Goal: Task Accomplishment & Management: Complete application form

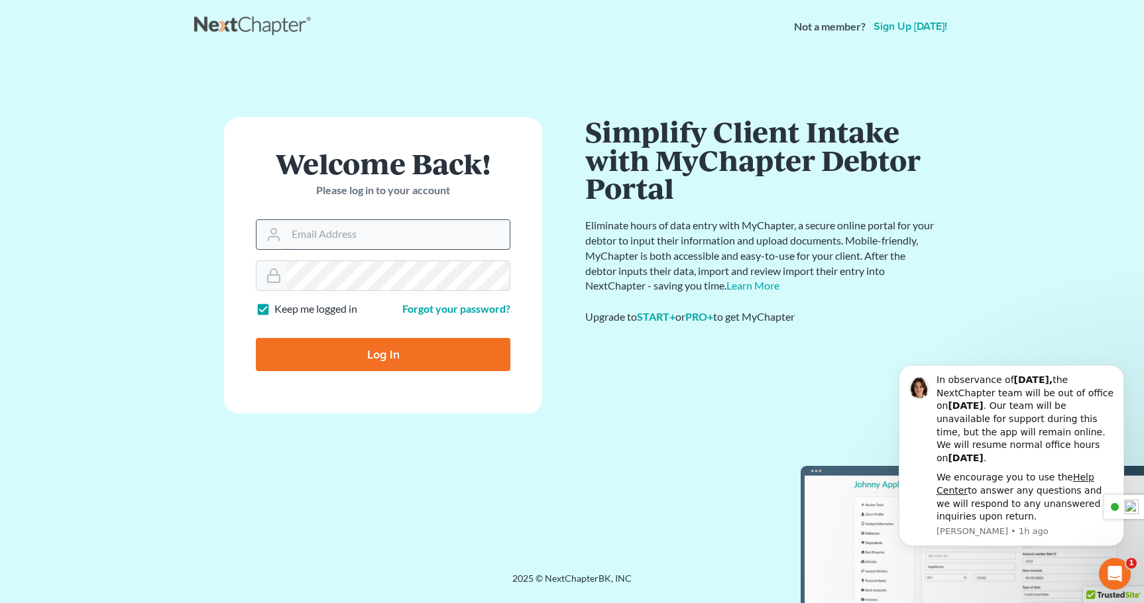
type input "Mike@gortlaw.com"
type input "Thinking..."
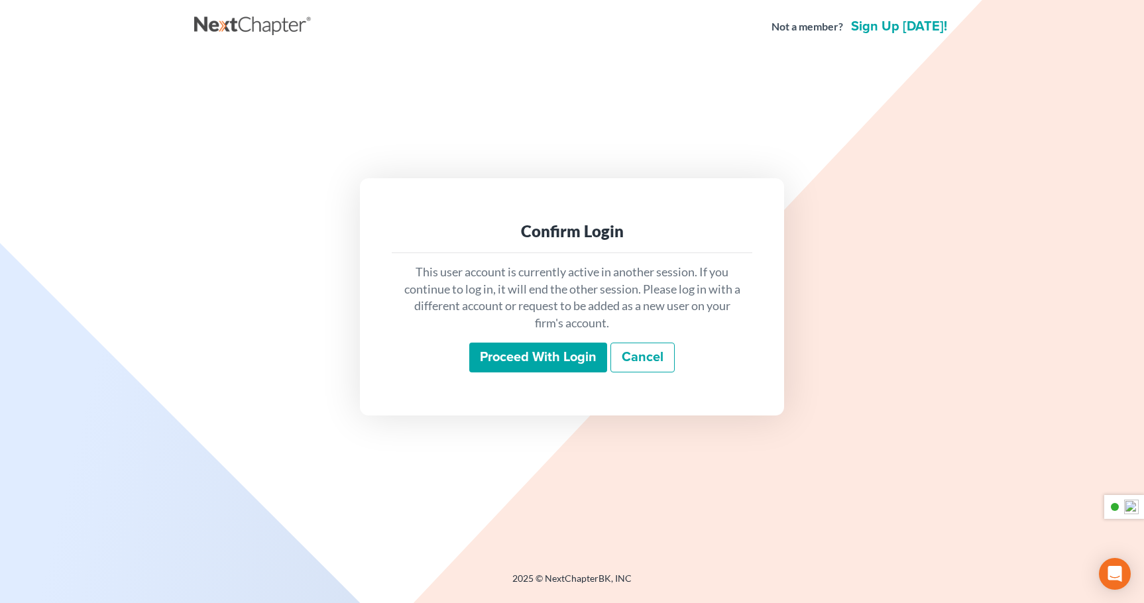
click at [531, 354] on input "Proceed with login" at bounding box center [538, 358] width 138 height 30
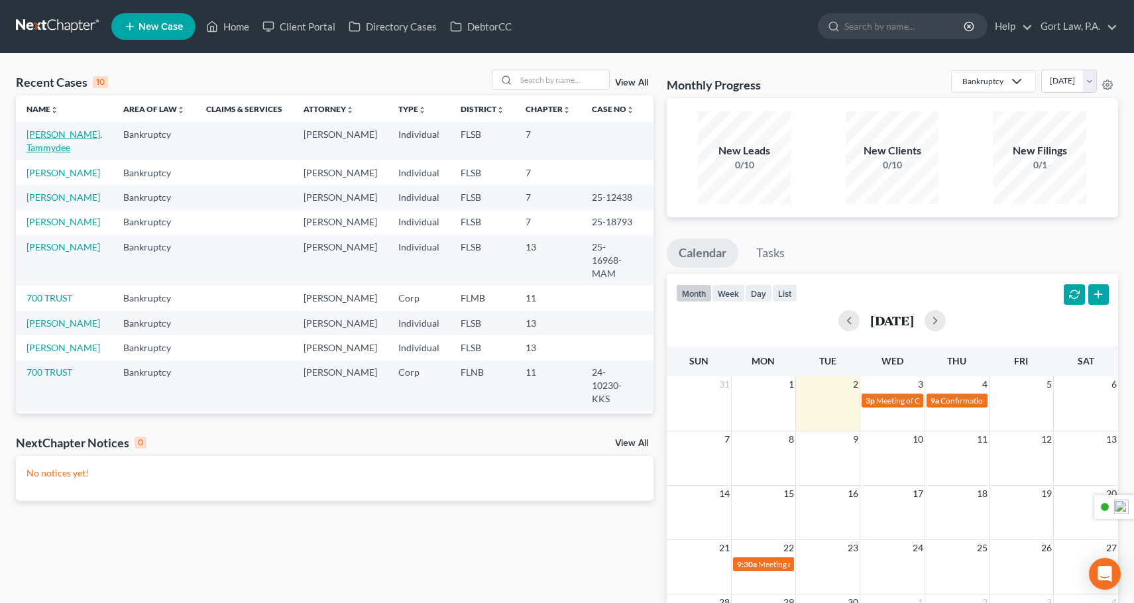
click at [50, 142] on link "[PERSON_NAME], Tammydee" at bounding box center [65, 141] width 76 height 25
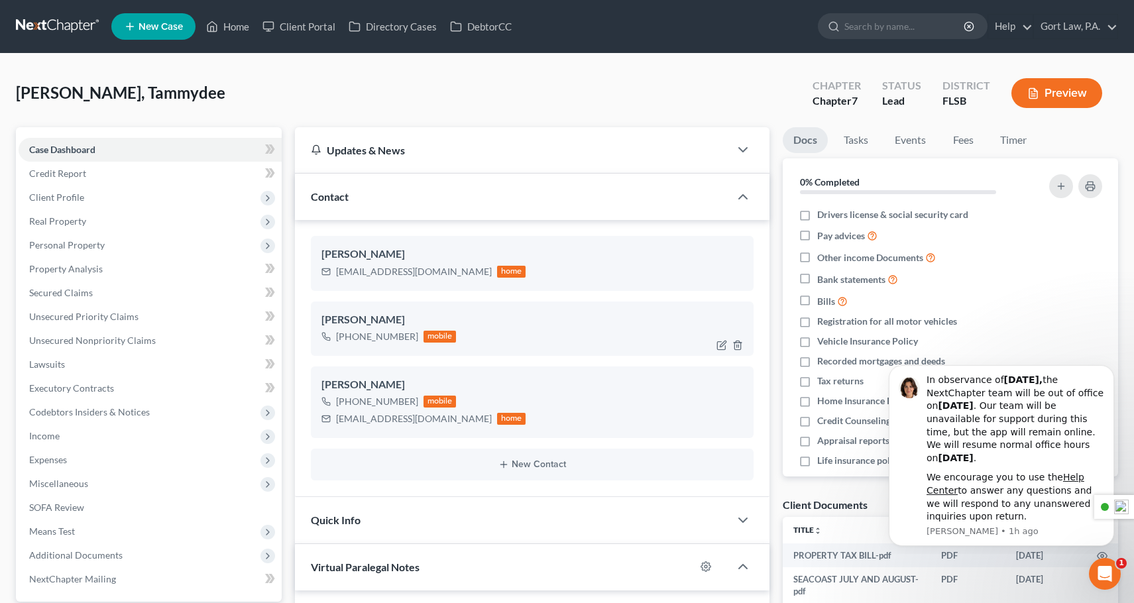
scroll to position [691, 0]
click at [1097, 573] on icon "Open Intercom Messenger" at bounding box center [1104, 573] width 22 height 22
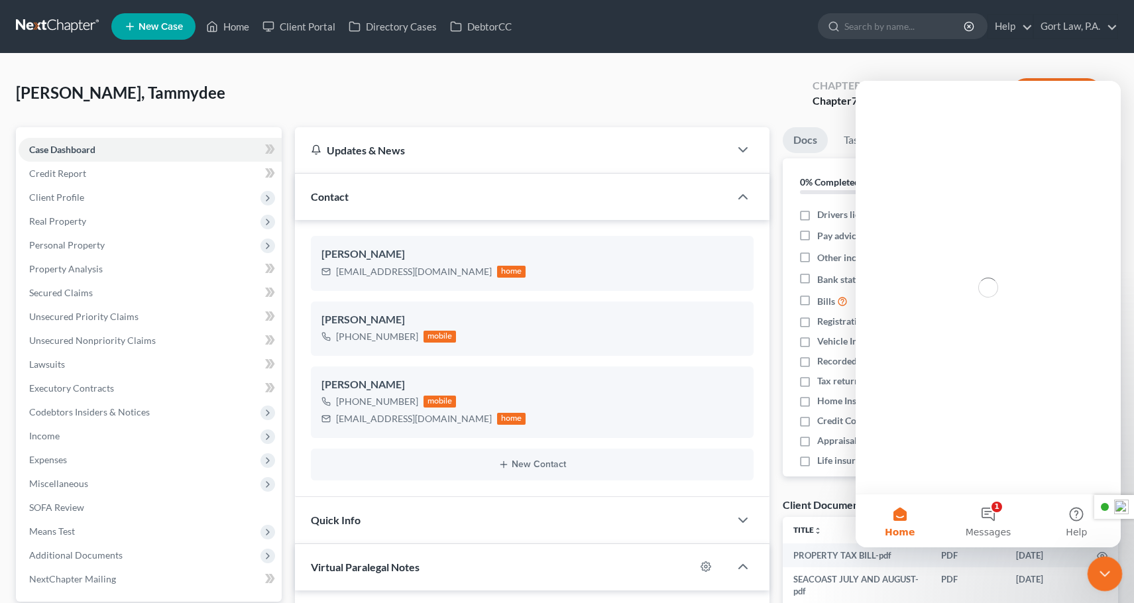
scroll to position [0, 0]
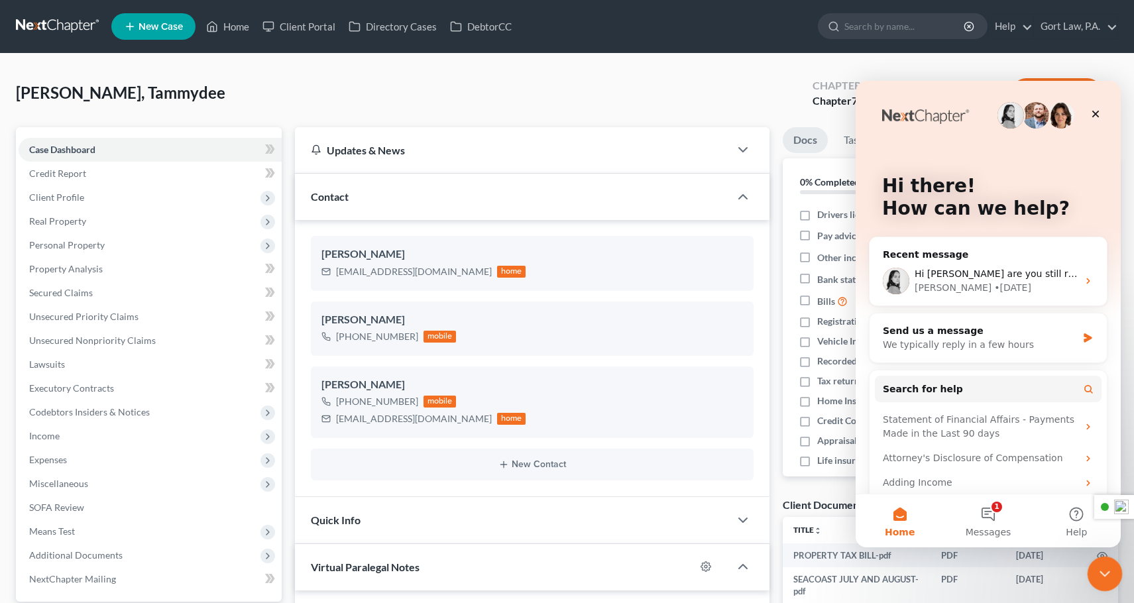
click at [1100, 577] on icon "Close Intercom Messenger" at bounding box center [1103, 572] width 16 height 16
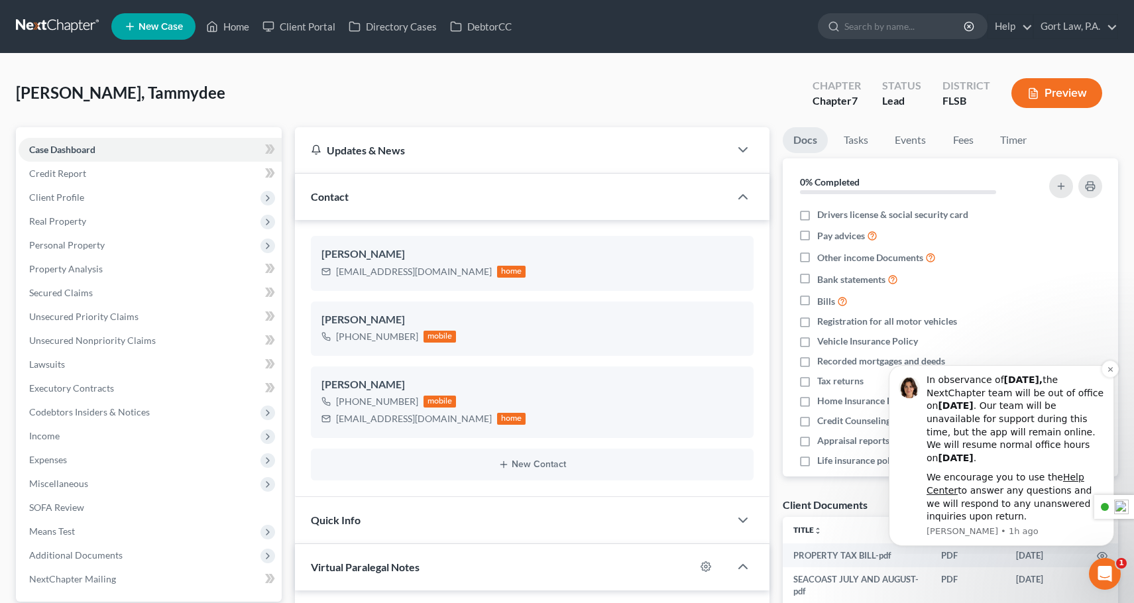
click at [1028, 501] on div "We encourage you to use the Help Center to answer any questions and we will res…" at bounding box center [1016, 497] width 178 height 52
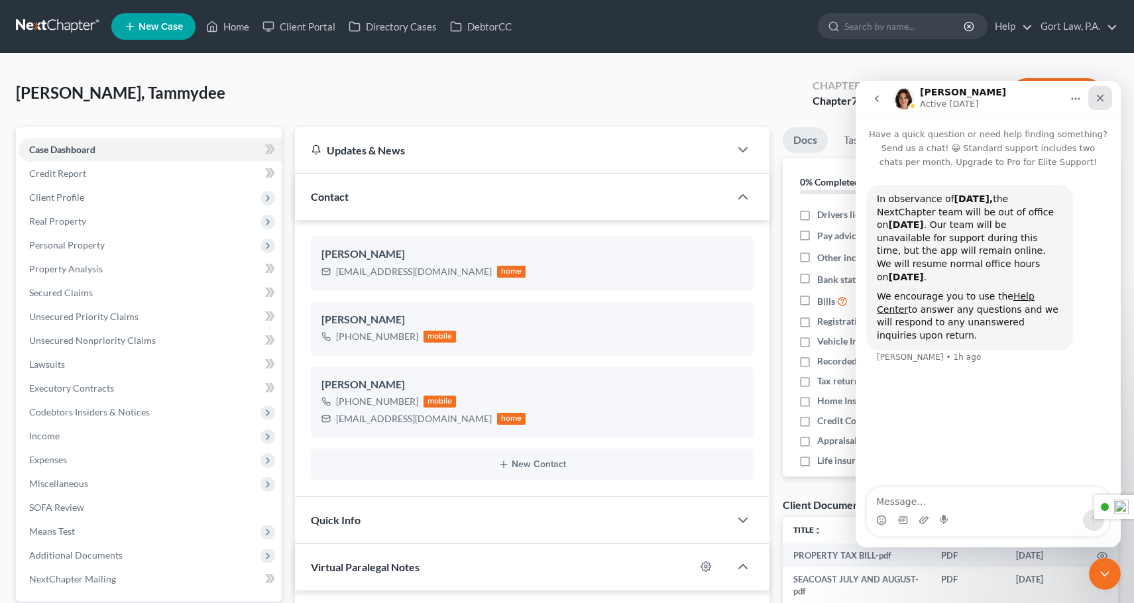
click at [1097, 104] on div "Close" at bounding box center [1101, 98] width 24 height 24
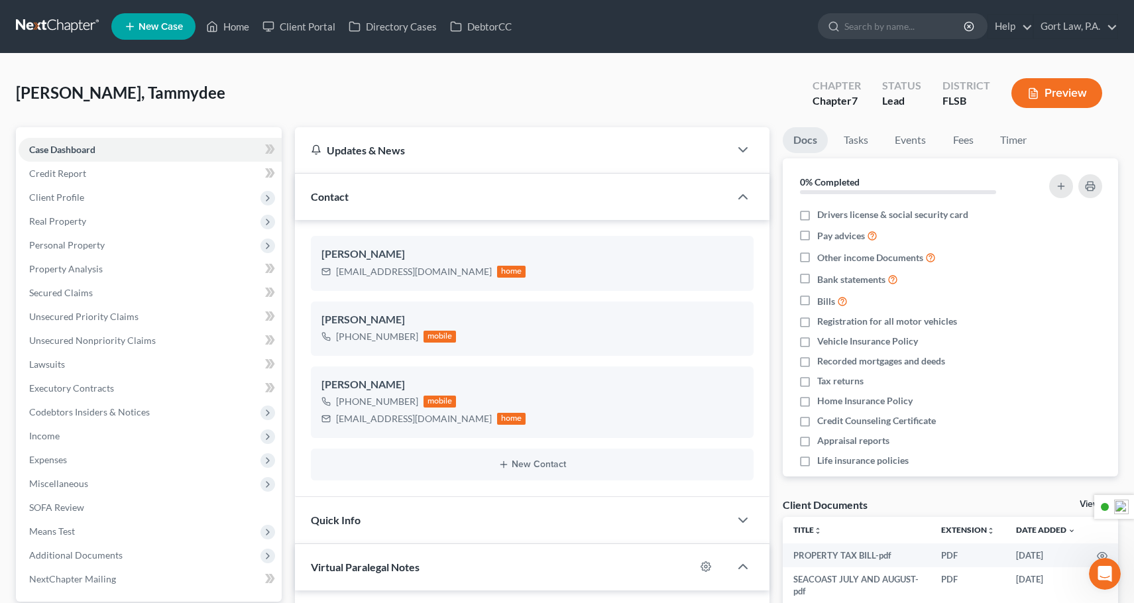
click at [1084, 503] on link "View All" at bounding box center [1096, 504] width 33 height 9
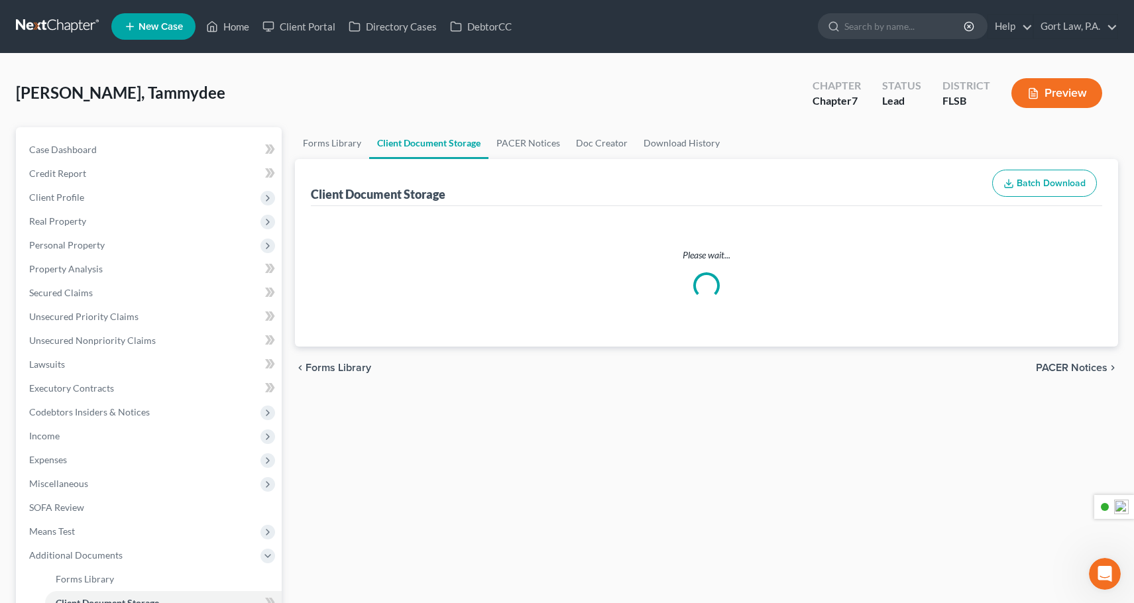
select select "9"
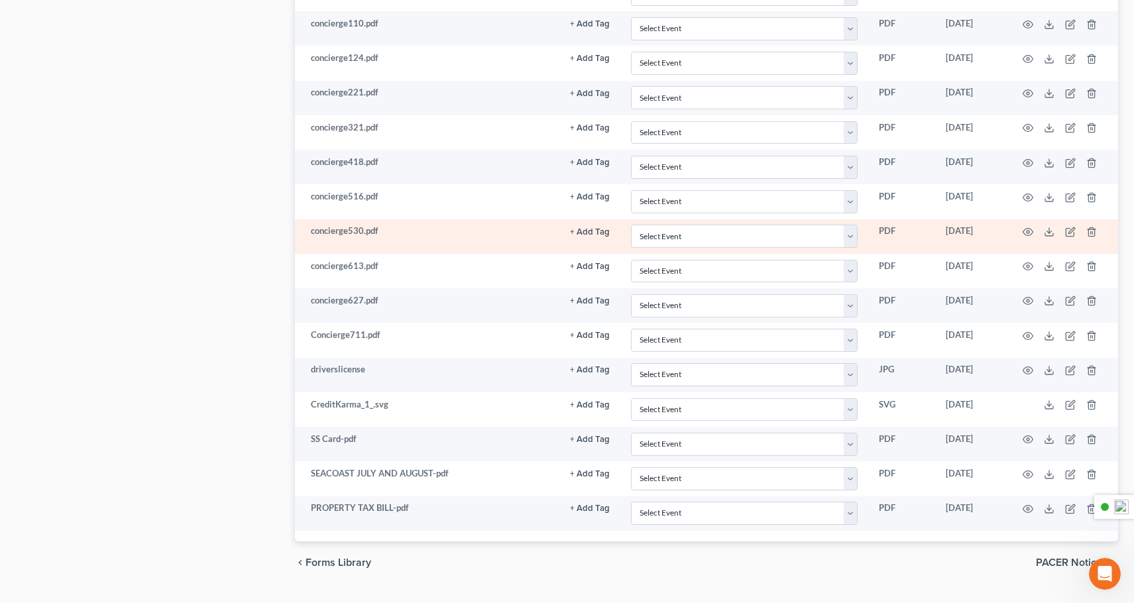
scroll to position [1104, 0]
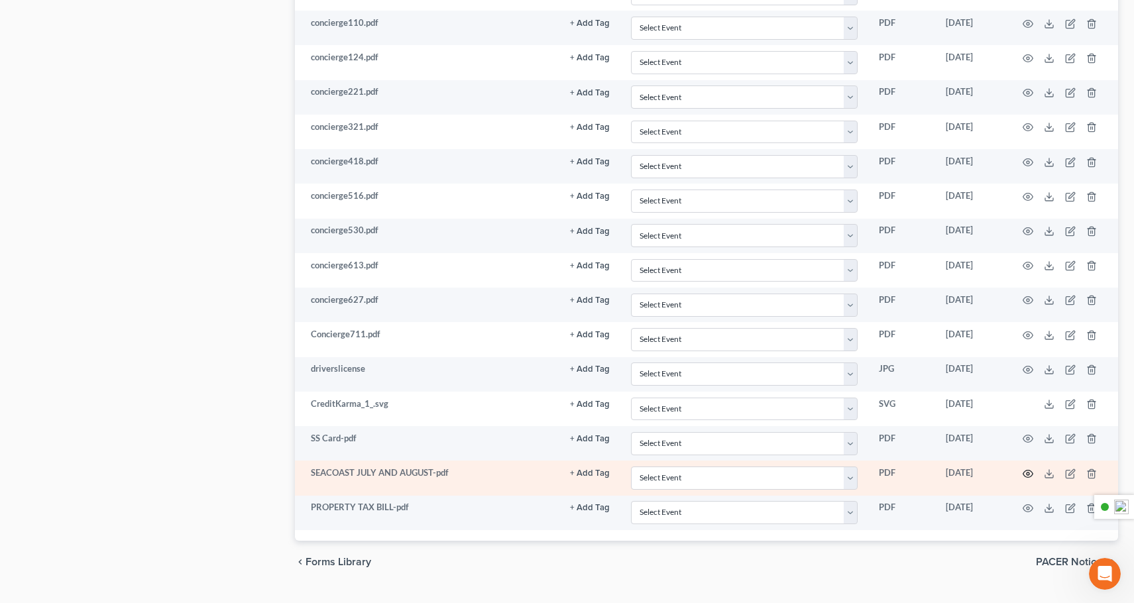
click at [1028, 474] on icon "button" at bounding box center [1028, 474] width 11 height 11
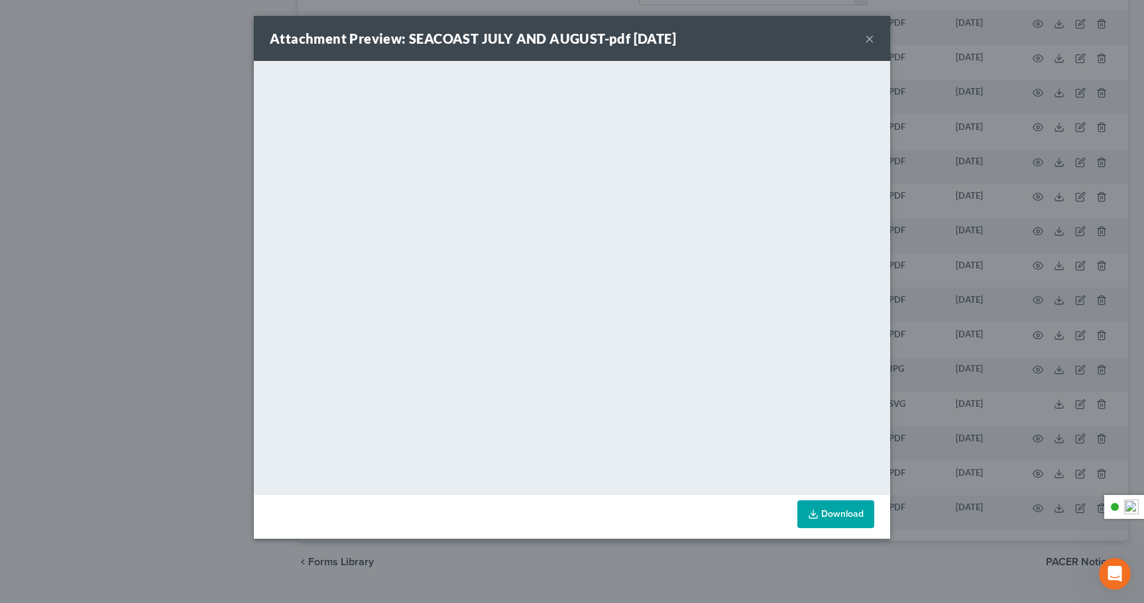
click at [872, 44] on button "×" at bounding box center [869, 38] width 9 height 16
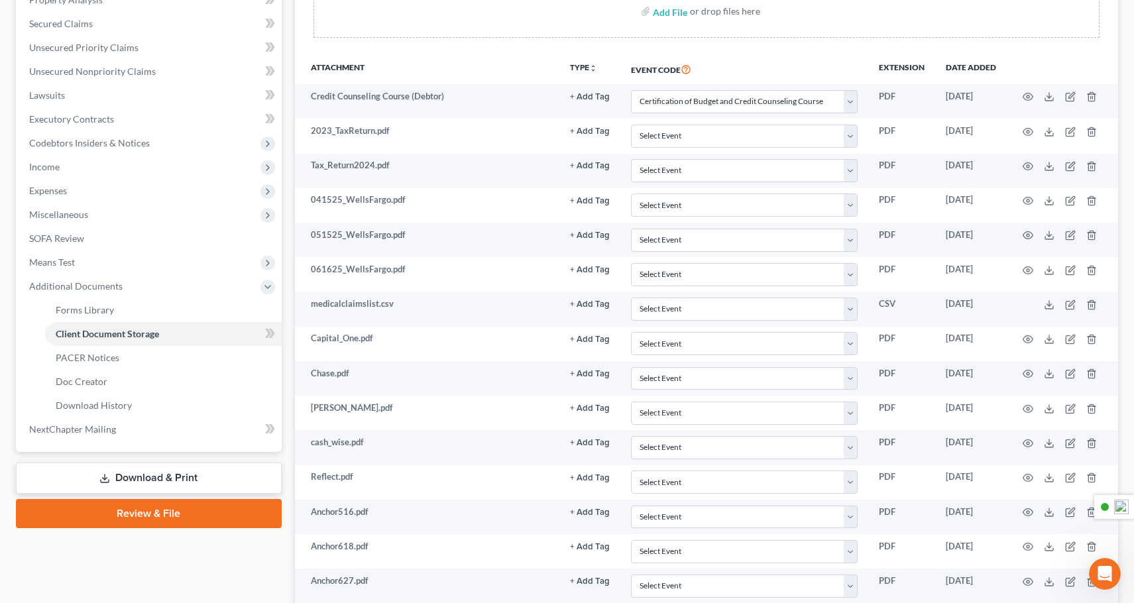
scroll to position [268, 0]
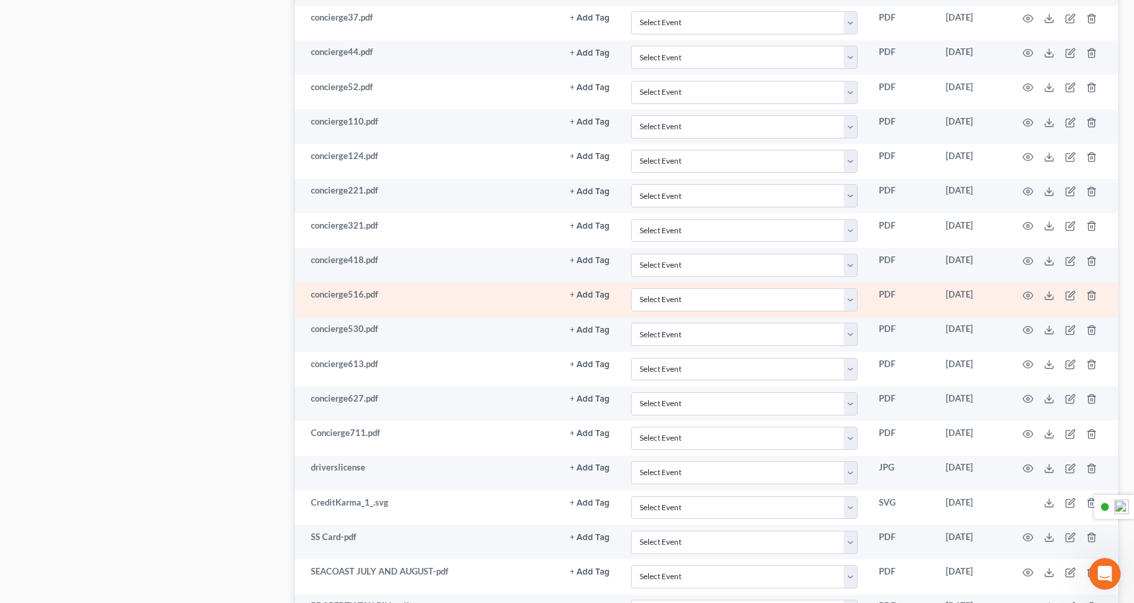
scroll to position [1007, 0]
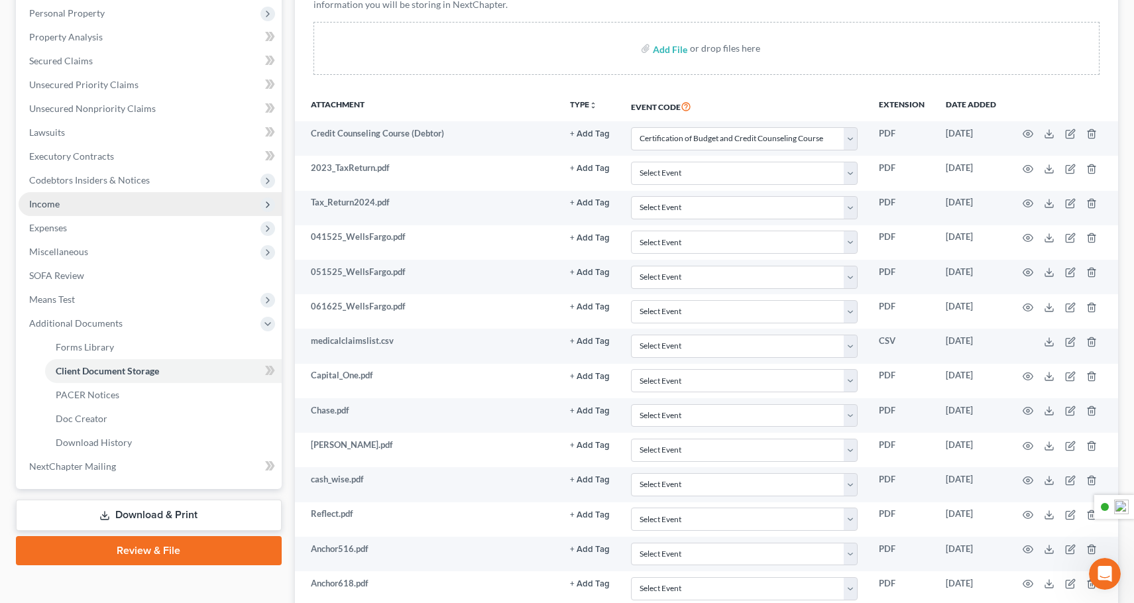
scroll to position [168, 0]
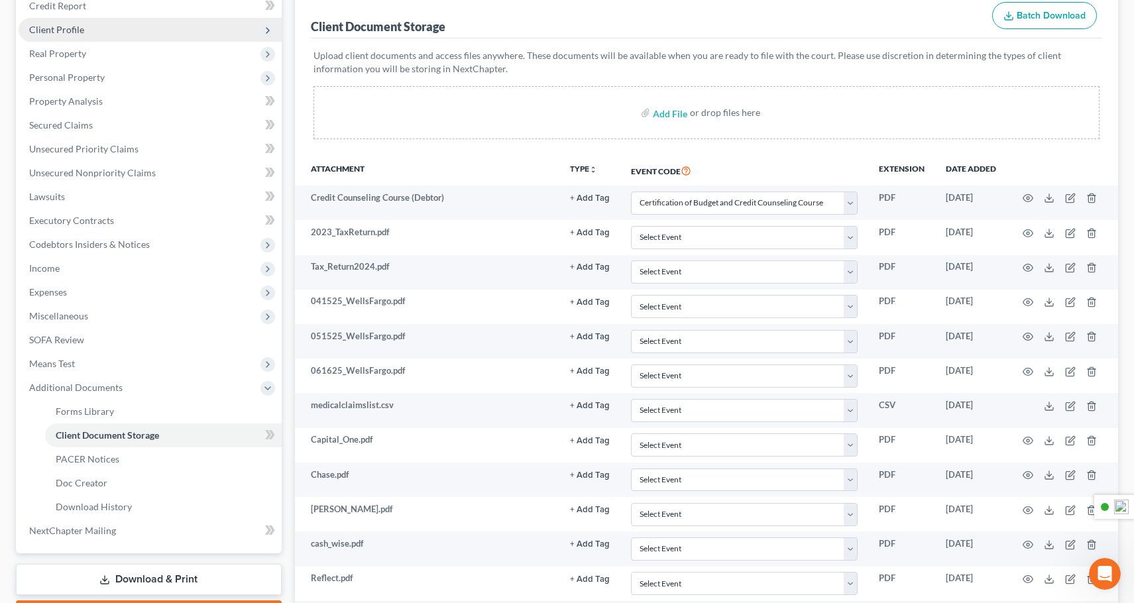
click at [122, 31] on span "Client Profile" at bounding box center [150, 30] width 263 height 24
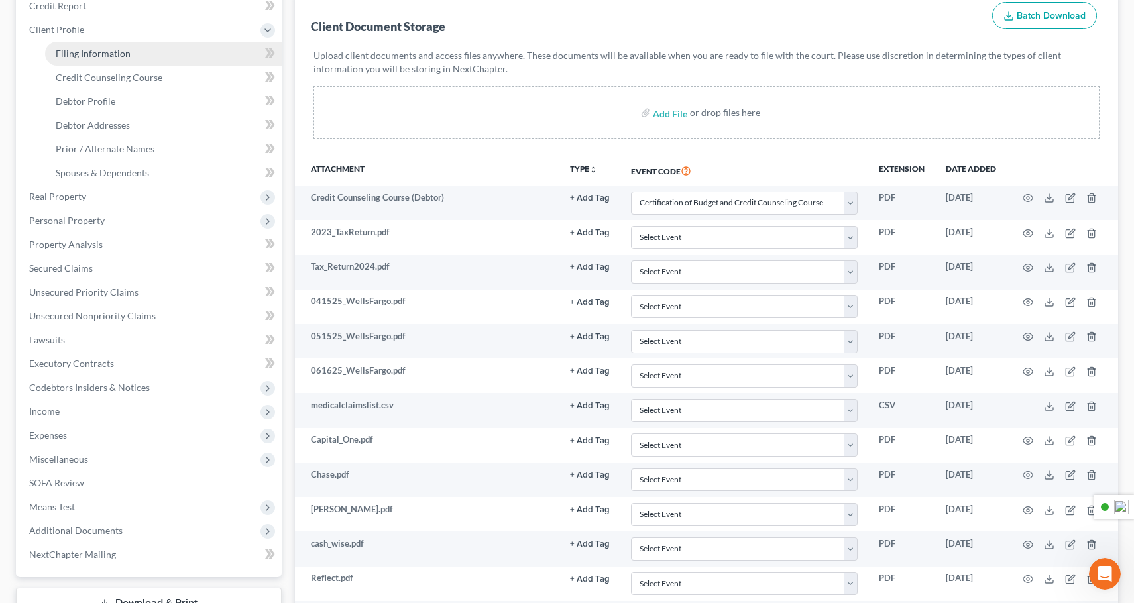
click at [96, 52] on span "Filing Information" at bounding box center [93, 53] width 75 height 11
select select "1"
select select "0"
select select "9"
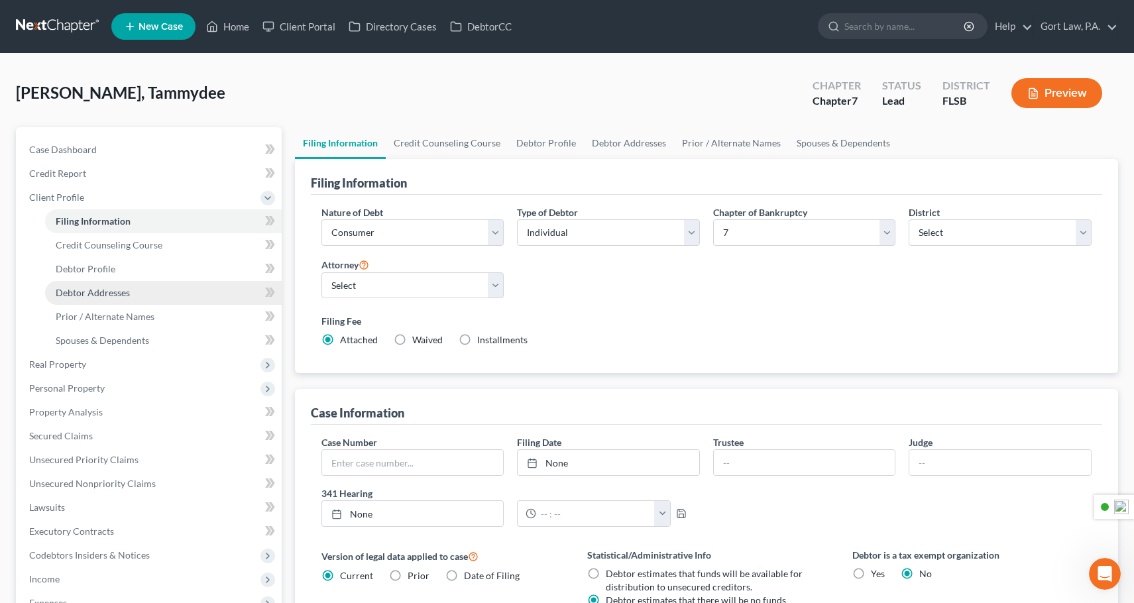
click at [111, 292] on span "Debtor Addresses" at bounding box center [93, 292] width 74 height 11
